Goal: Check status: Check status

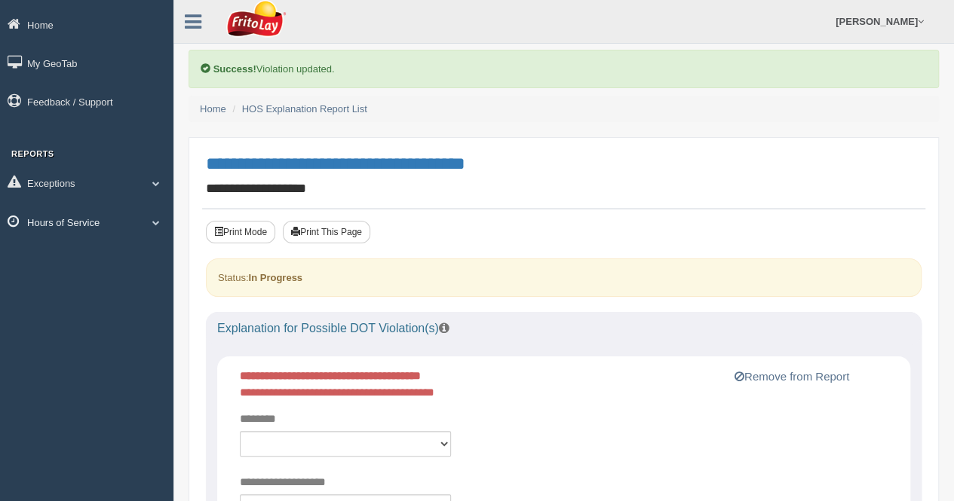
click at [154, 221] on span at bounding box center [156, 223] width 20 height 8
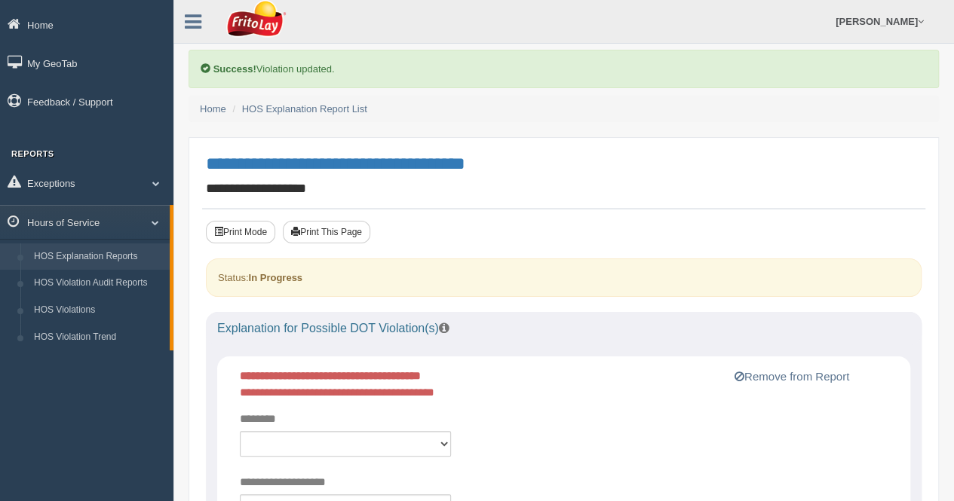
click at [108, 254] on link "HOS Explanation Reports" at bounding box center [98, 256] width 142 height 27
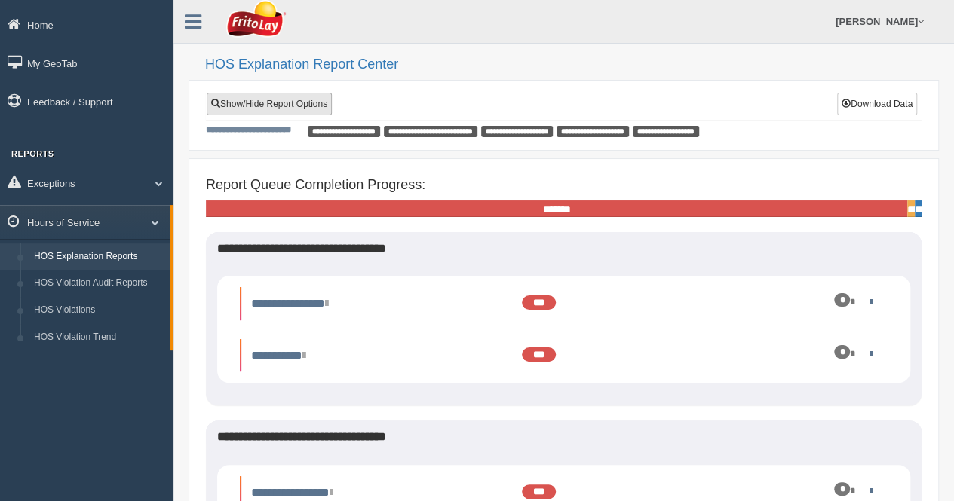
click at [243, 102] on link "Show/Hide Report Options" at bounding box center [269, 104] width 125 height 23
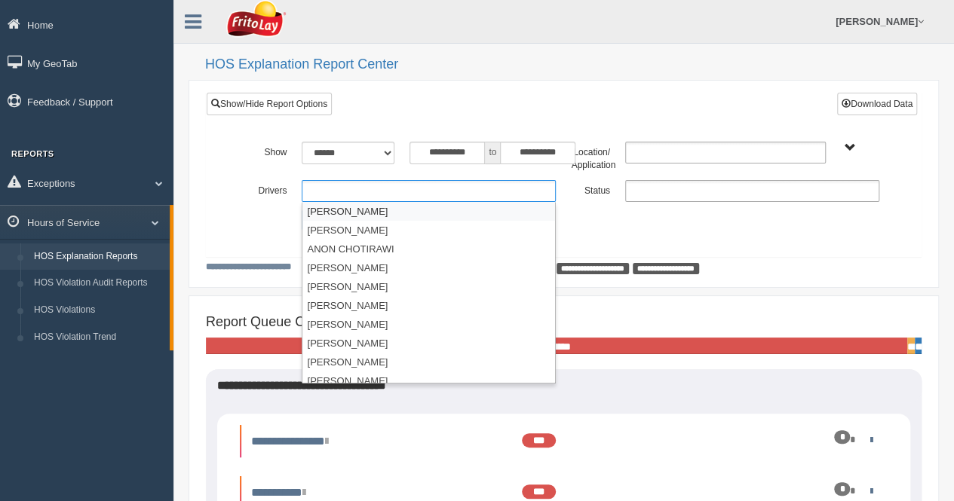
click at [333, 188] on ul at bounding box center [429, 191] width 254 height 22
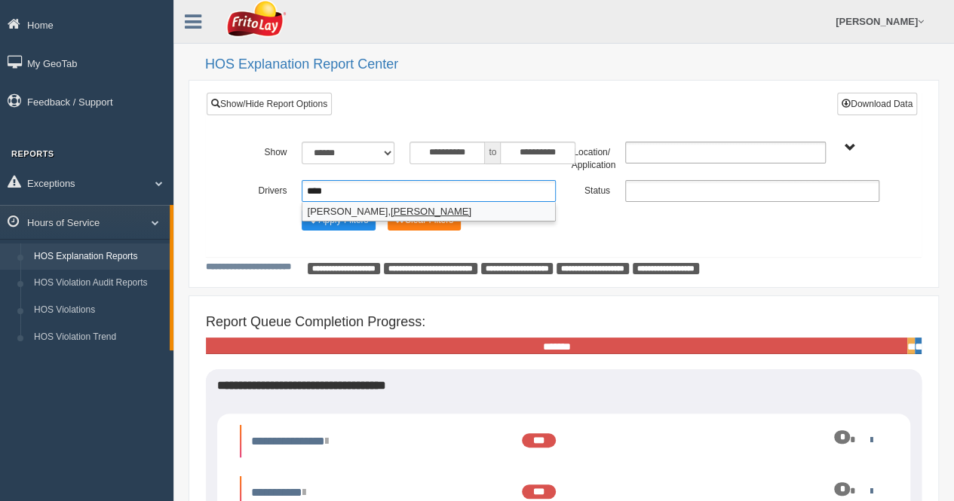
type input "****"
click at [321, 210] on li "[PERSON_NAME]" at bounding box center [428, 211] width 253 height 19
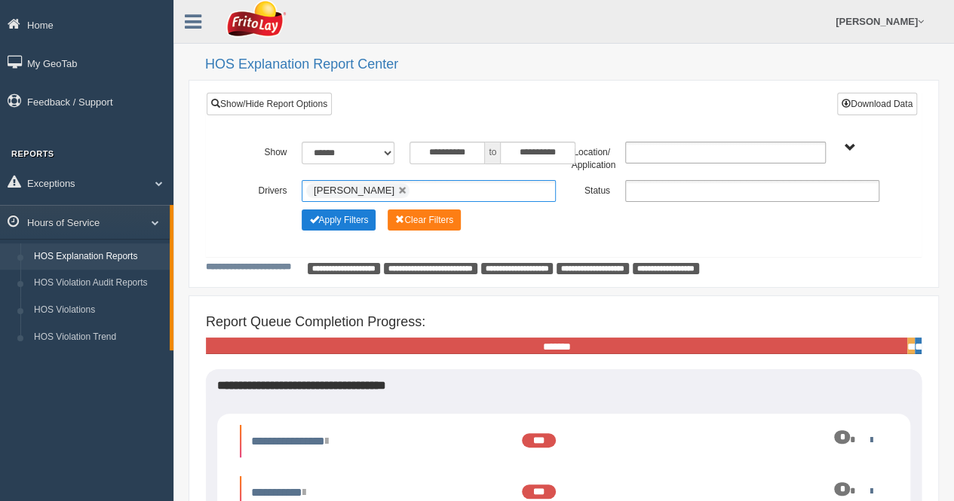
click at [331, 222] on button "Apply Filters" at bounding box center [339, 220] width 74 height 21
